Goal: Find specific page/section: Find specific page/section

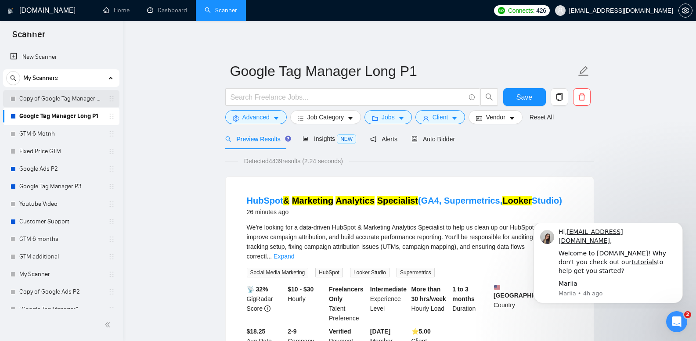
click at [60, 98] on link "Copy of Google Tag Manager Long P1" at bounding box center [60, 99] width 83 height 18
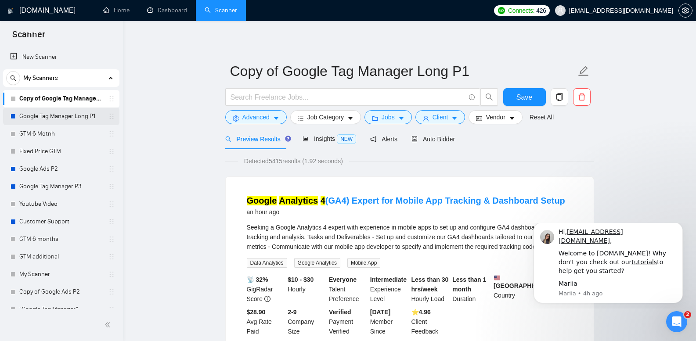
click at [72, 120] on link "Google Tag Manager Long P1" at bounding box center [60, 117] width 83 height 18
click at [72, 118] on link "Google Tag Manager Long P1" at bounding box center [60, 117] width 83 height 18
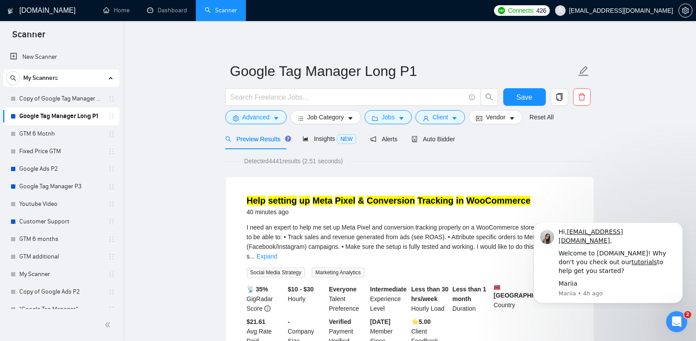
click at [418, 200] on mark "Tracking" at bounding box center [436, 201] width 36 height 10
click at [294, 197] on mark "setting" at bounding box center [282, 201] width 29 height 10
